Goal: Transaction & Acquisition: Purchase product/service

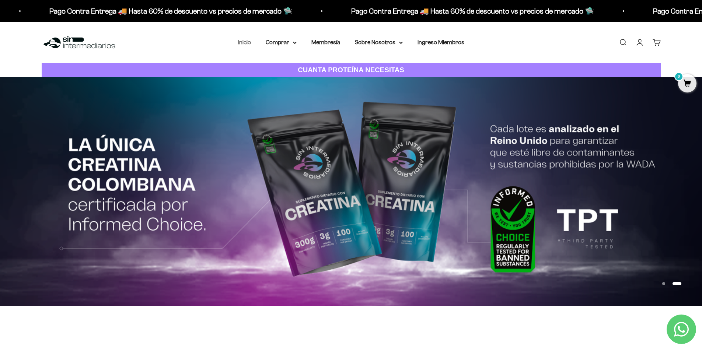
click at [242, 42] on link "Inicio" at bounding box center [244, 42] width 13 height 6
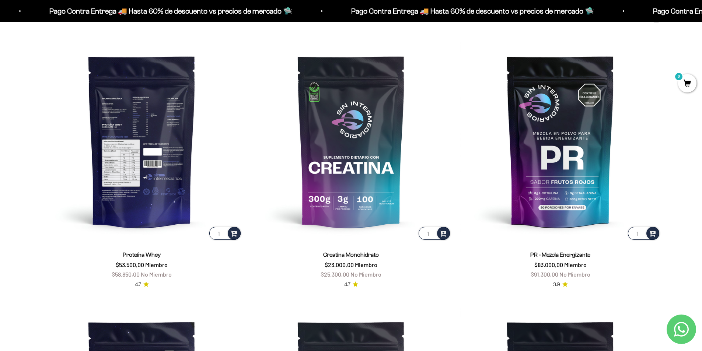
scroll to position [369, 0]
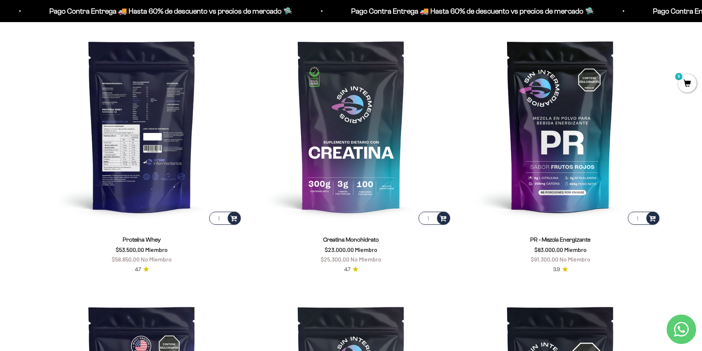
click at [148, 140] on img at bounding box center [142, 126] width 201 height 201
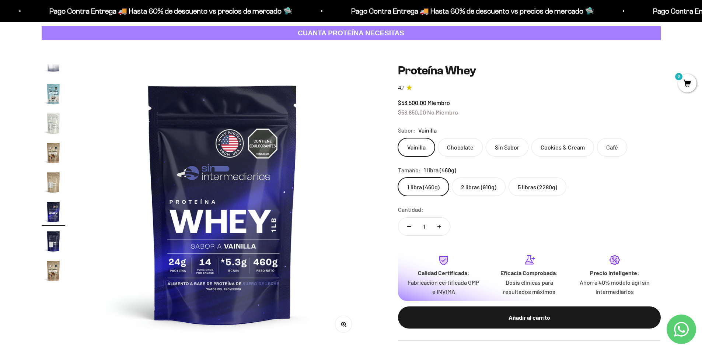
click at [556, 146] on label "Cookies & Cream" at bounding box center [563, 147] width 63 height 18
click at [398, 138] on input "Cookies & Cream" at bounding box center [398, 138] width 0 height 0
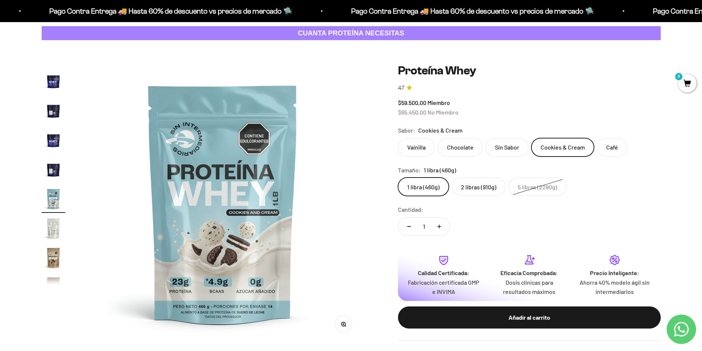
click at [481, 187] on label "2 libras (910g)" at bounding box center [479, 187] width 54 height 18
click at [398, 178] on input "2 libras (910g)" at bounding box center [398, 177] width 0 height 0
click at [420, 149] on label "Vainilla" at bounding box center [416, 147] width 37 height 18
click at [398, 138] on input "Vainilla" at bounding box center [398, 138] width 0 height 0
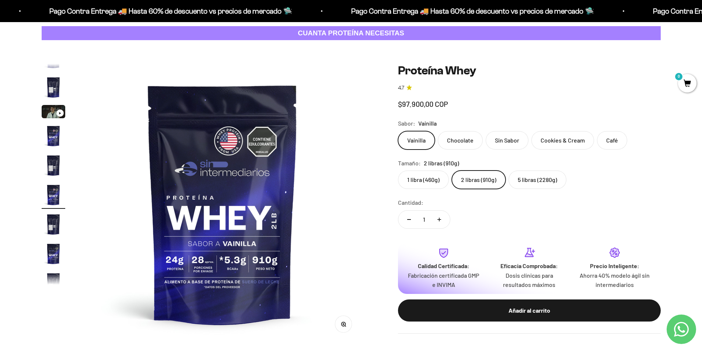
scroll to position [14, 0]
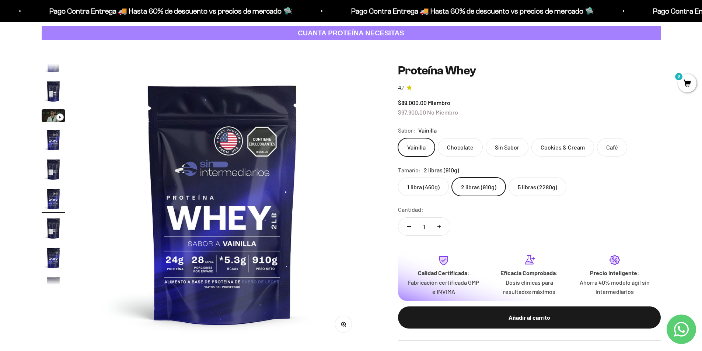
click at [451, 149] on label "Chocolate" at bounding box center [460, 147] width 45 height 18
click at [398, 138] on input "Chocolate" at bounding box center [398, 138] width 0 height 0
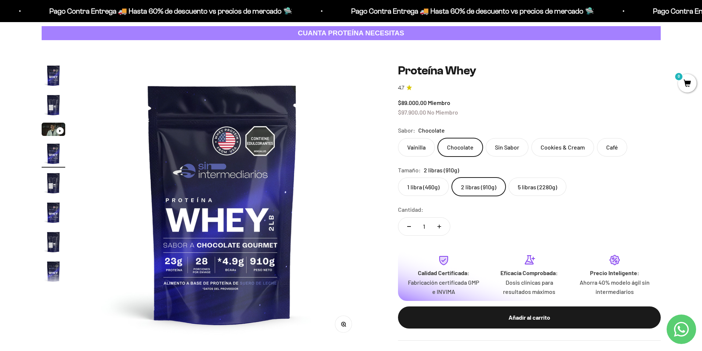
click at [419, 149] on label "Vainilla" at bounding box center [416, 147] width 37 height 18
click at [398, 138] on input "Vainilla" at bounding box center [398, 138] width 0 height 0
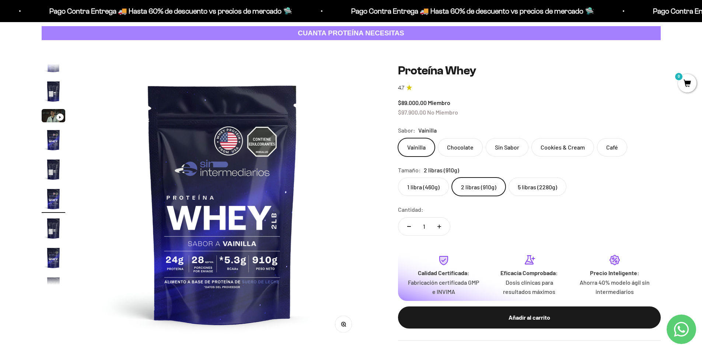
click at [457, 144] on label "Chocolate" at bounding box center [460, 147] width 45 height 18
click at [398, 138] on input "Chocolate" at bounding box center [398, 138] width 0 height 0
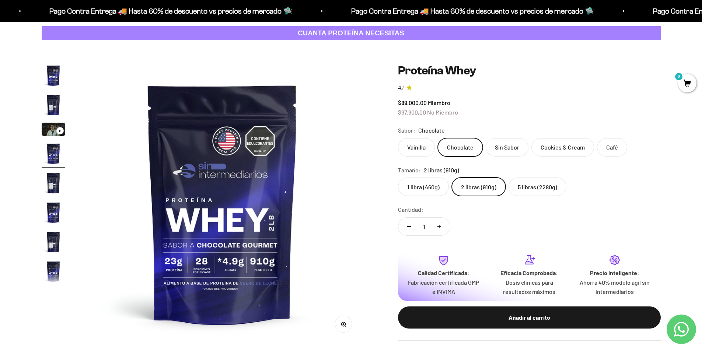
click at [512, 145] on label "Sin Sabor" at bounding box center [507, 147] width 43 height 18
click at [398, 138] on input "Sin Sabor" at bounding box center [398, 138] width 0 height 0
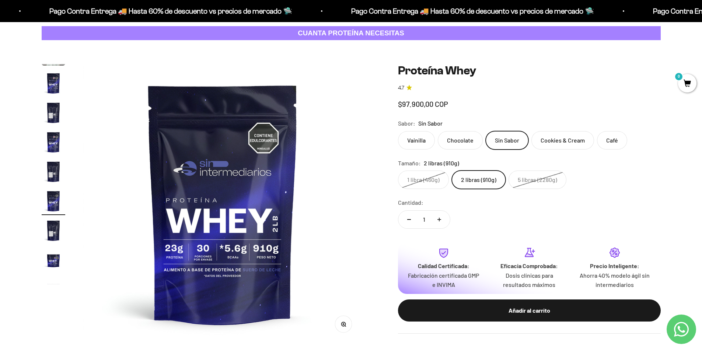
scroll to position [73, 0]
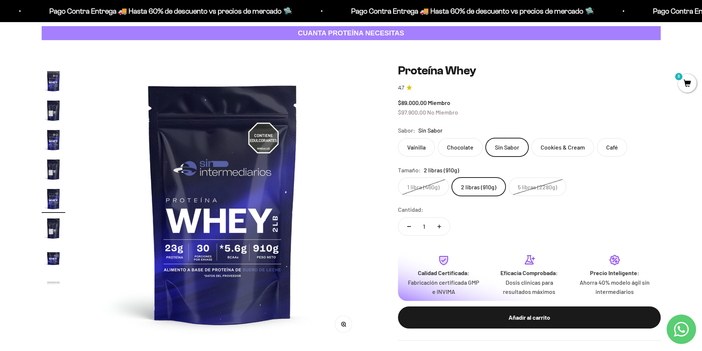
click at [561, 146] on label "Cookies & Cream" at bounding box center [563, 147] width 63 height 18
click at [398, 138] on input "Cookies & Cream" at bounding box center [398, 138] width 0 height 0
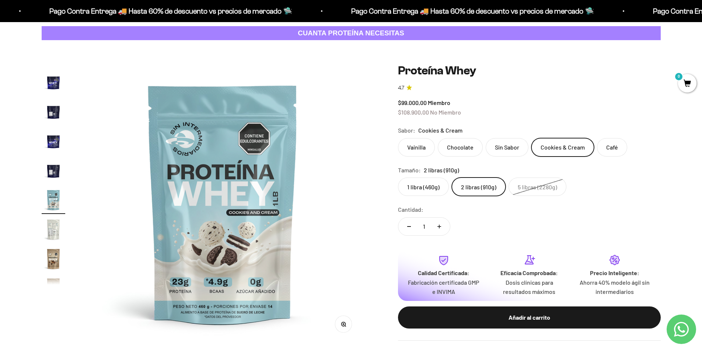
scroll to position [250, 0]
click at [422, 147] on label "Vainilla" at bounding box center [416, 147] width 37 height 18
click at [398, 138] on input "Vainilla" at bounding box center [398, 138] width 0 height 0
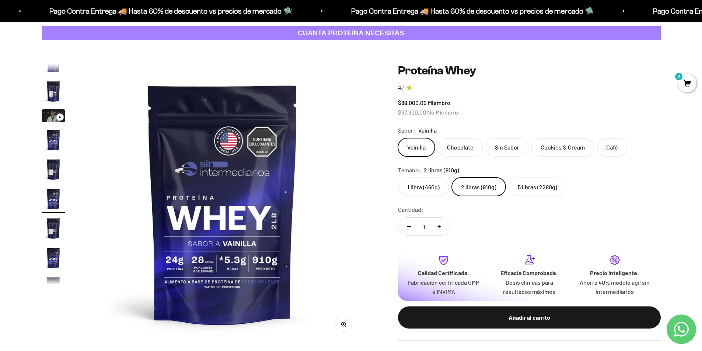
click at [554, 146] on label "Cookies & Cream" at bounding box center [563, 147] width 63 height 18
click at [398, 138] on input "Cookies & Cream" at bounding box center [398, 138] width 0 height 0
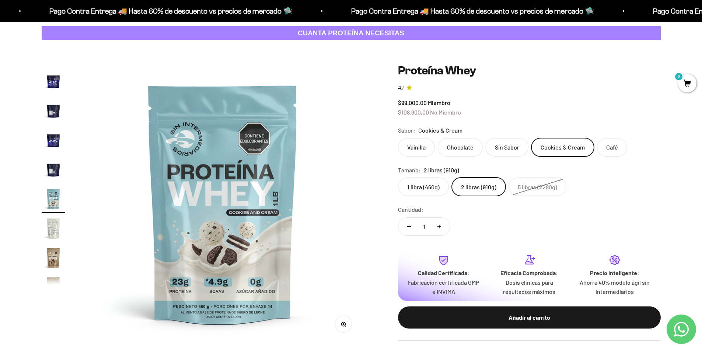
click at [607, 146] on label "Café" at bounding box center [612, 147] width 30 height 18
click at [398, 138] on input "Café" at bounding box center [398, 138] width 0 height 0
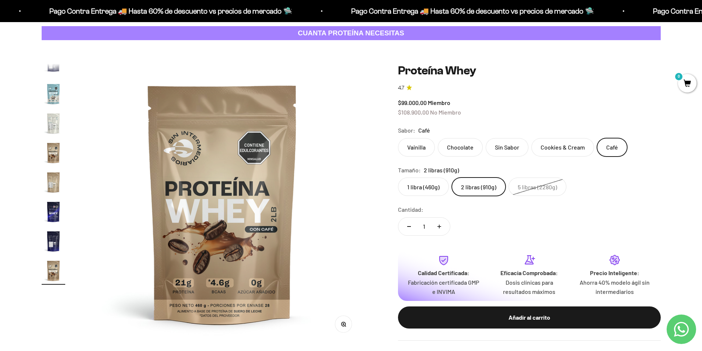
click at [563, 144] on label "Cookies & Cream" at bounding box center [563, 147] width 63 height 18
click at [398, 138] on input "Cookies & Cream" at bounding box center [398, 138] width 0 height 0
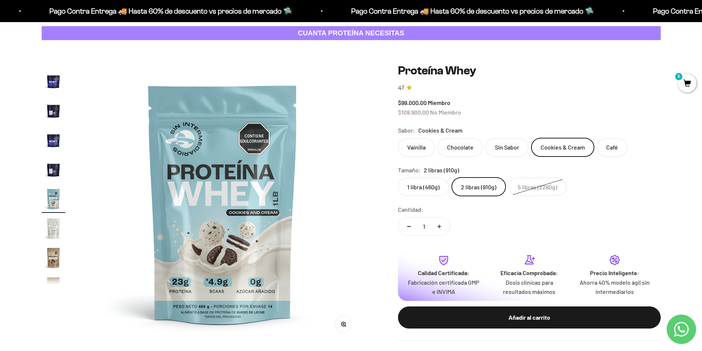
click at [405, 147] on label "Vainilla" at bounding box center [416, 147] width 37 height 18
click at [398, 138] on input "Vainilla" at bounding box center [398, 138] width 0 height 0
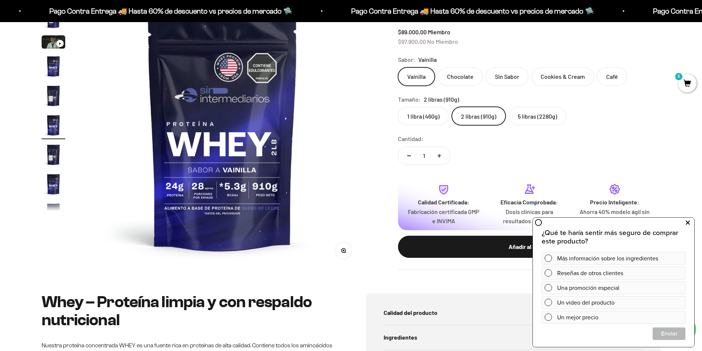
click at [688, 219] on icon at bounding box center [688, 223] width 4 height 10
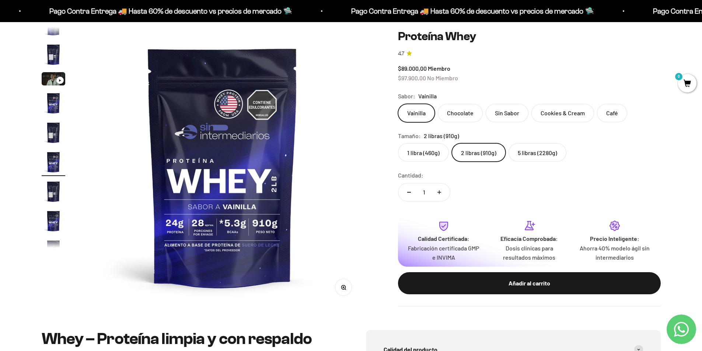
click at [449, 188] on button "Aumentar cantidad" at bounding box center [439, 193] width 21 height 18
type input "2"
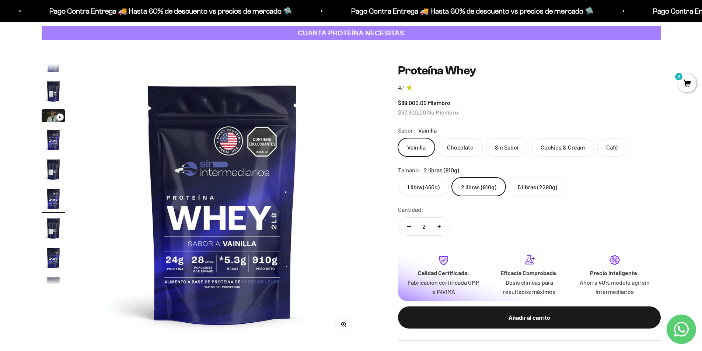
drag, startPoint x: 540, startPoint y: 152, endPoint x: 577, endPoint y: 152, distance: 36.9
click at [577, 152] on label "Cookies & Cream" at bounding box center [563, 147] width 63 height 18
click at [398, 138] on input "Cookies & Cream" at bounding box center [398, 138] width 0 height 0
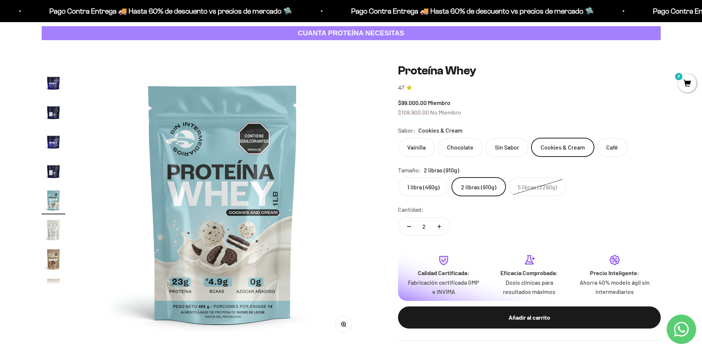
scroll to position [250, 0]
drag, startPoint x: 531, startPoint y: 145, endPoint x: 581, endPoint y: 149, distance: 49.6
click at [581, 149] on label "Cookies & Cream" at bounding box center [563, 147] width 63 height 18
click at [398, 138] on input "Cookies & Cream" at bounding box center [398, 138] width 0 height 0
click at [421, 154] on label "Vainilla" at bounding box center [416, 147] width 37 height 18
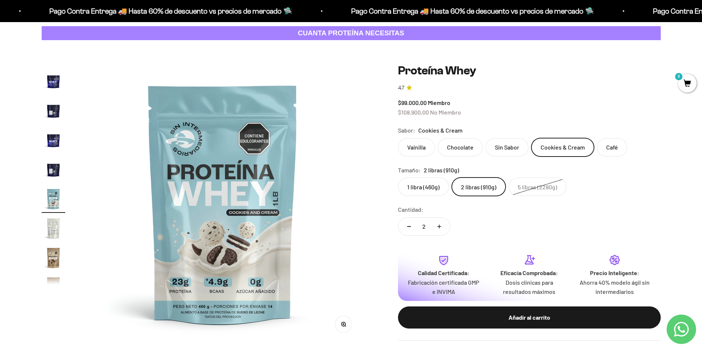
click at [398, 138] on input "Vainilla" at bounding box center [398, 138] width 0 height 0
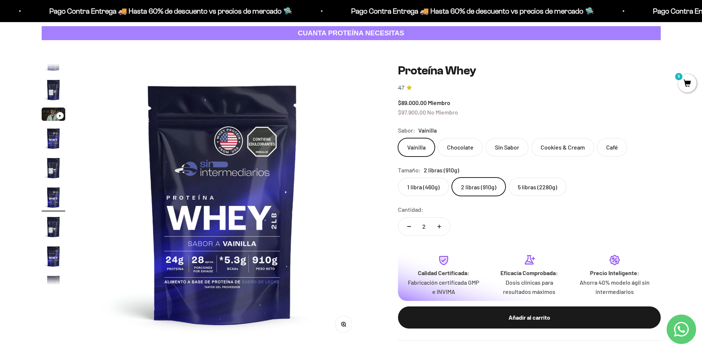
scroll to position [14, 0]
drag, startPoint x: 412, startPoint y: 225, endPoint x: 421, endPoint y: 228, distance: 9.6
click at [412, 225] on button "Reducir cantidad" at bounding box center [409, 227] width 21 height 18
type input "1"
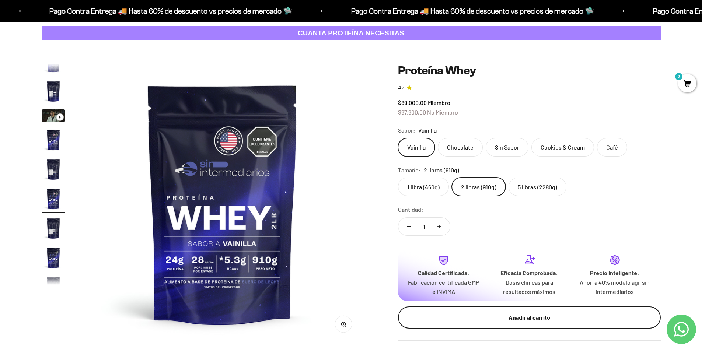
click at [524, 323] on button "Añadir al carrito" at bounding box center [529, 318] width 263 height 22
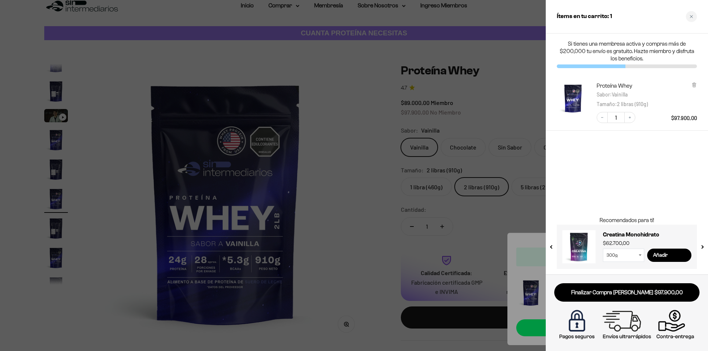
click at [544, 69] on div at bounding box center [354, 175] width 708 height 351
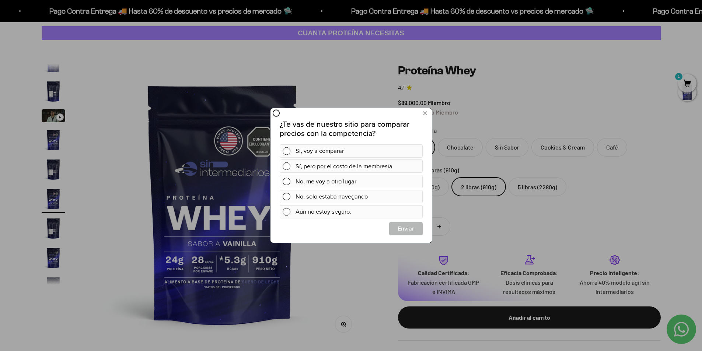
scroll to position [0, 0]
click at [425, 113] on icon at bounding box center [425, 114] width 4 height 10
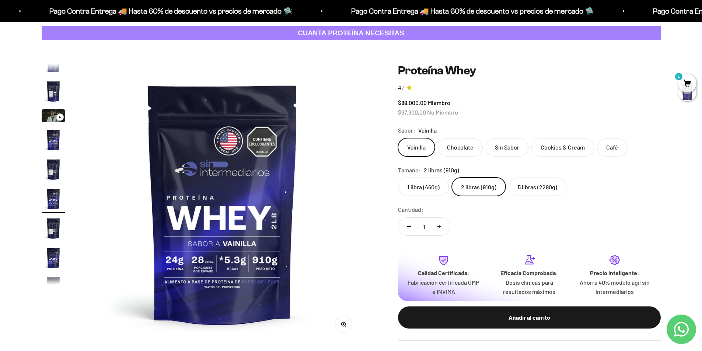
click at [572, 147] on label "Cookies & Cream" at bounding box center [563, 147] width 63 height 18
click at [398, 138] on input "Cookies & Cream" at bounding box center [398, 138] width 0 height 0
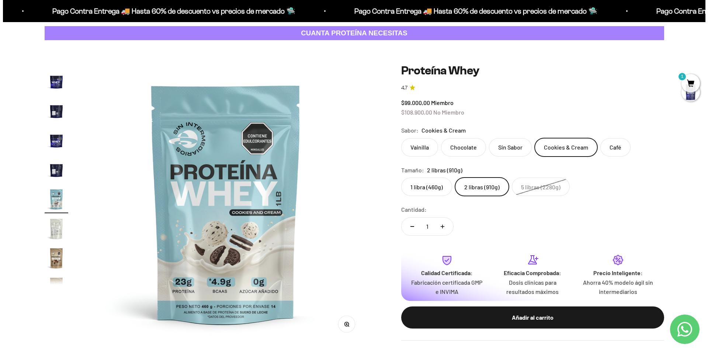
scroll to position [250, 0]
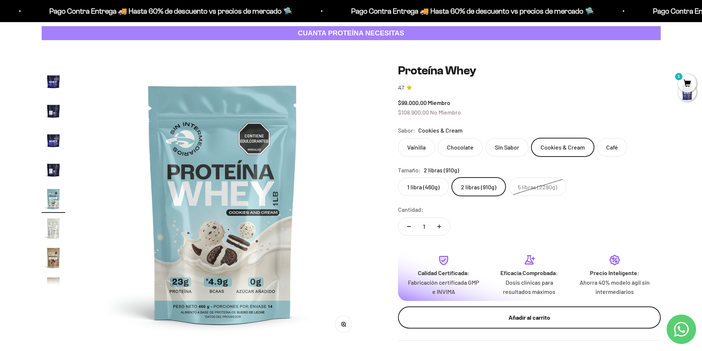
click at [502, 316] on div "Añadir al carrito" at bounding box center [529, 318] width 233 height 10
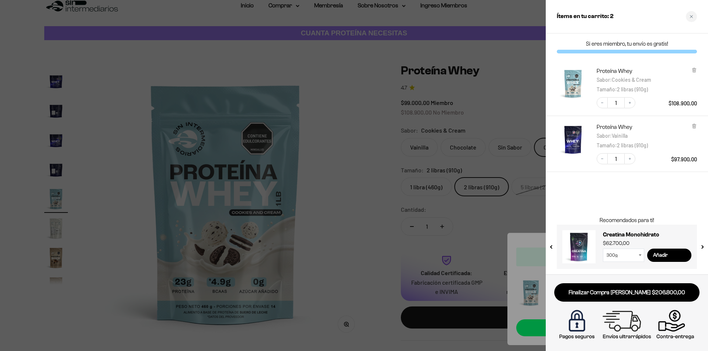
click at [482, 124] on div at bounding box center [354, 175] width 708 height 351
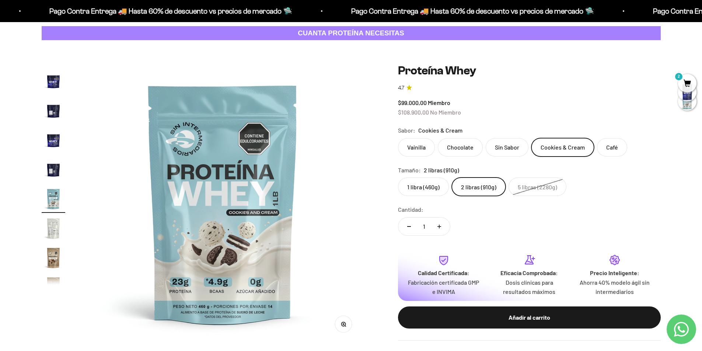
click at [685, 77] on span "2" at bounding box center [688, 83] width 18 height 18
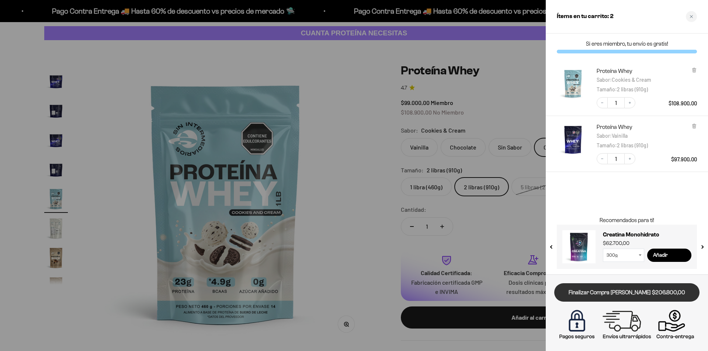
click at [627, 290] on link "Finalizar Compra Segura $206.800,00" at bounding box center [626, 293] width 145 height 19
